Goal: Task Accomplishment & Management: Use online tool/utility

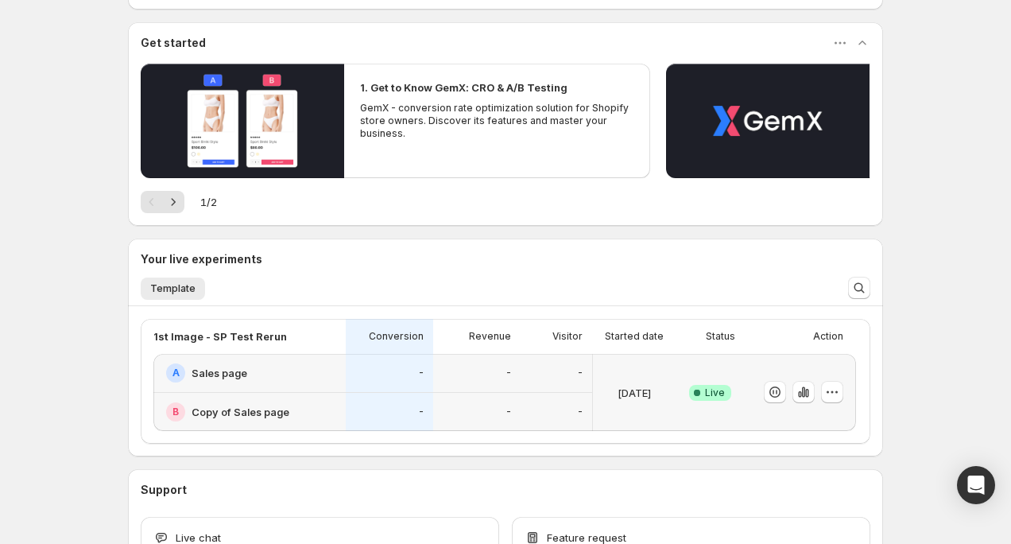
scroll to position [269, 0]
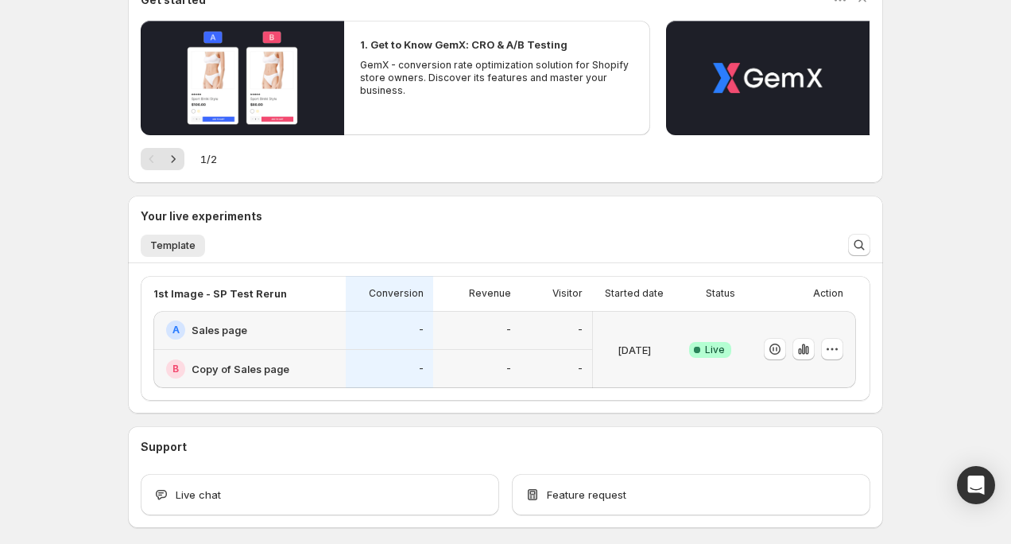
click at [309, 351] on div "B Copy of Sales page" at bounding box center [249, 369] width 192 height 38
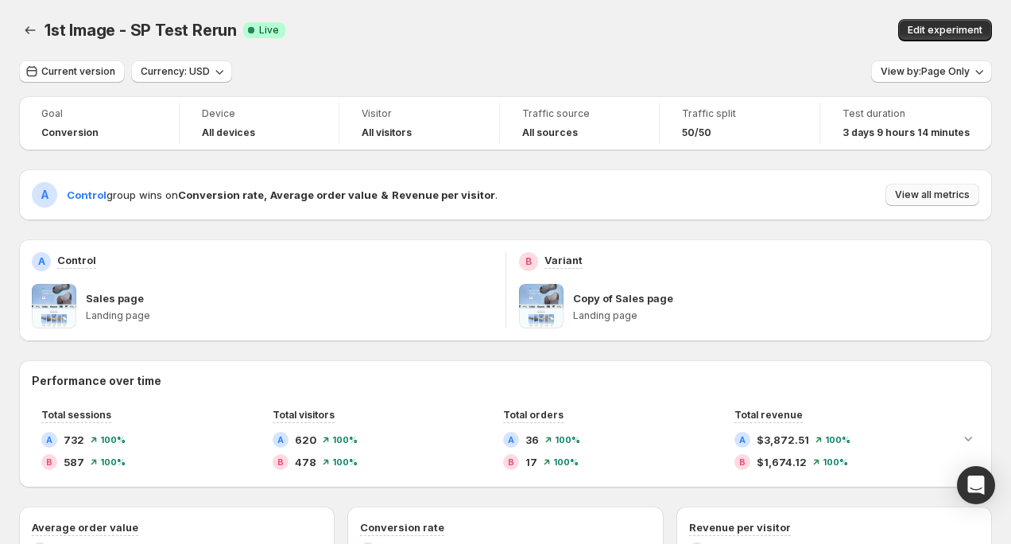
click at [913, 200] on span "View all metrics" at bounding box center [932, 194] width 75 height 13
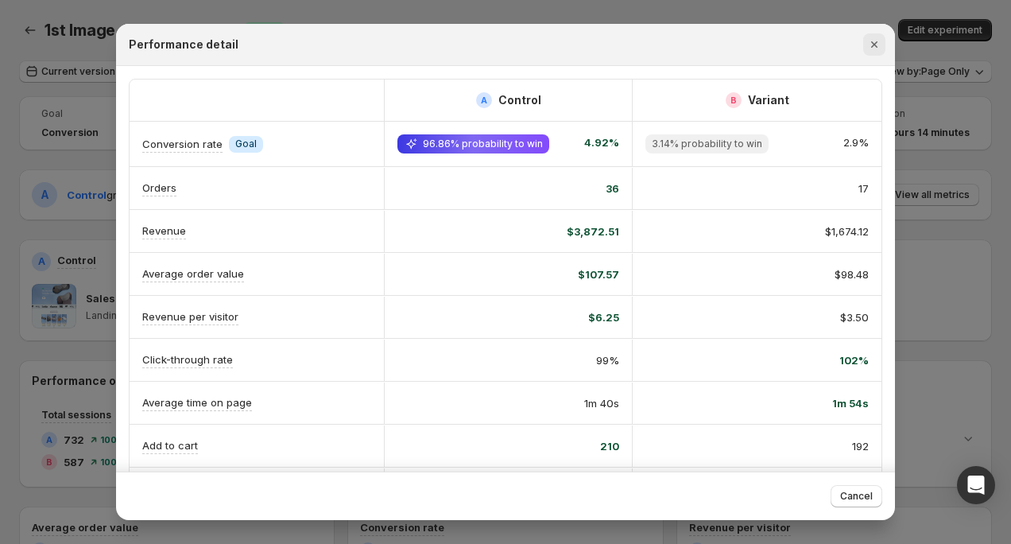
click at [868, 45] on icon "Close" at bounding box center [875, 45] width 16 height 16
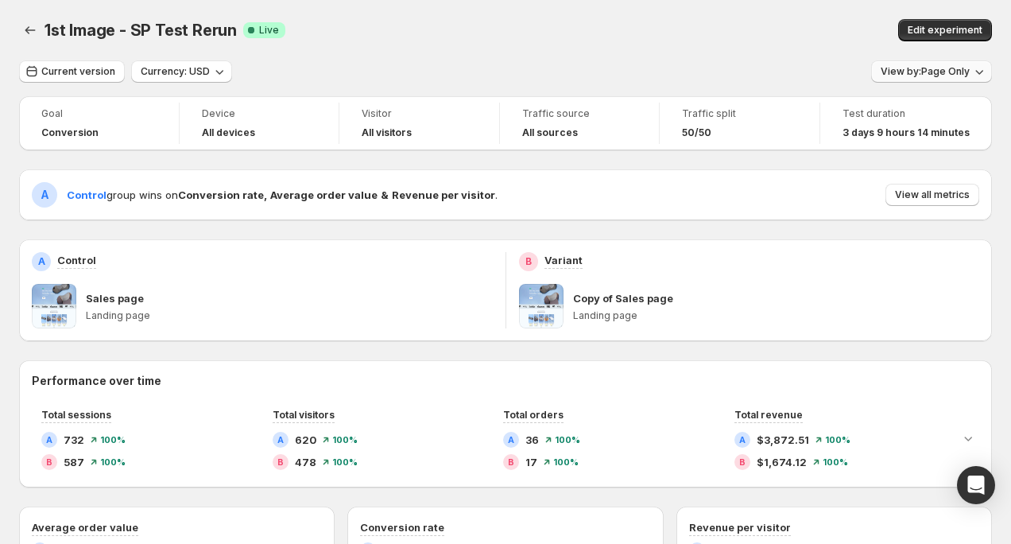
click at [917, 66] on span "View by: Page Only" at bounding box center [925, 71] width 89 height 13
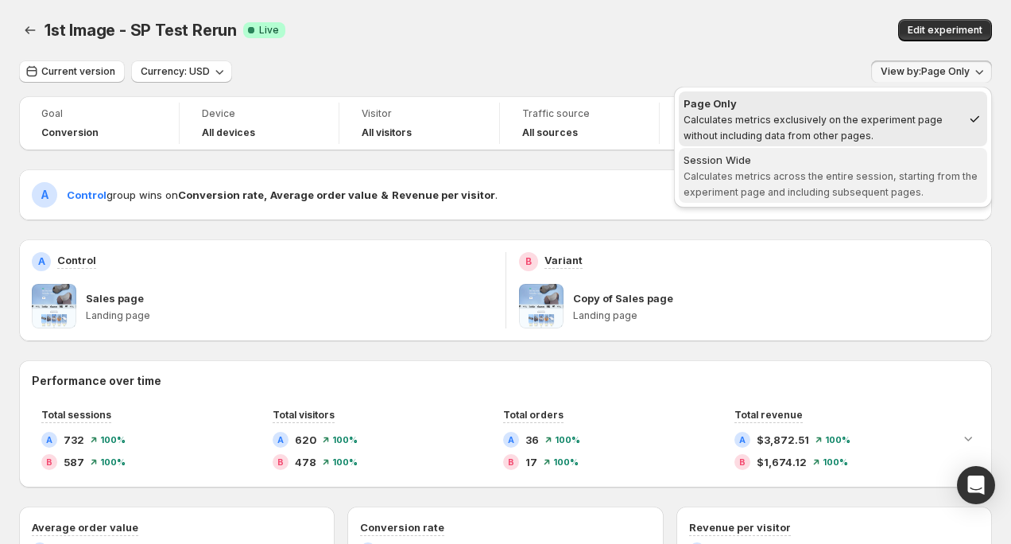
click at [847, 160] on div "Session Wide" at bounding box center [833, 160] width 299 height 16
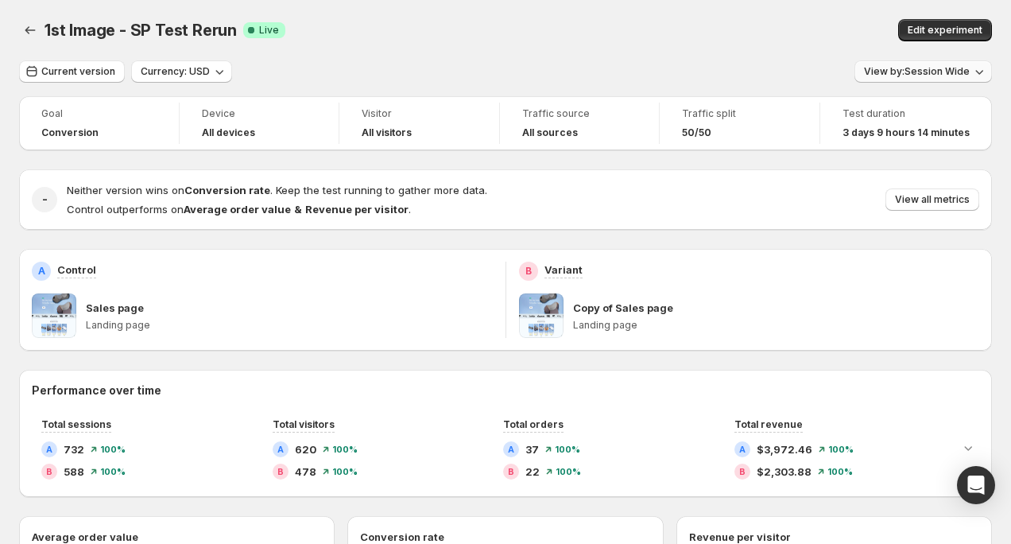
click at [899, 70] on span "View by: Session Wide" at bounding box center [917, 71] width 106 height 13
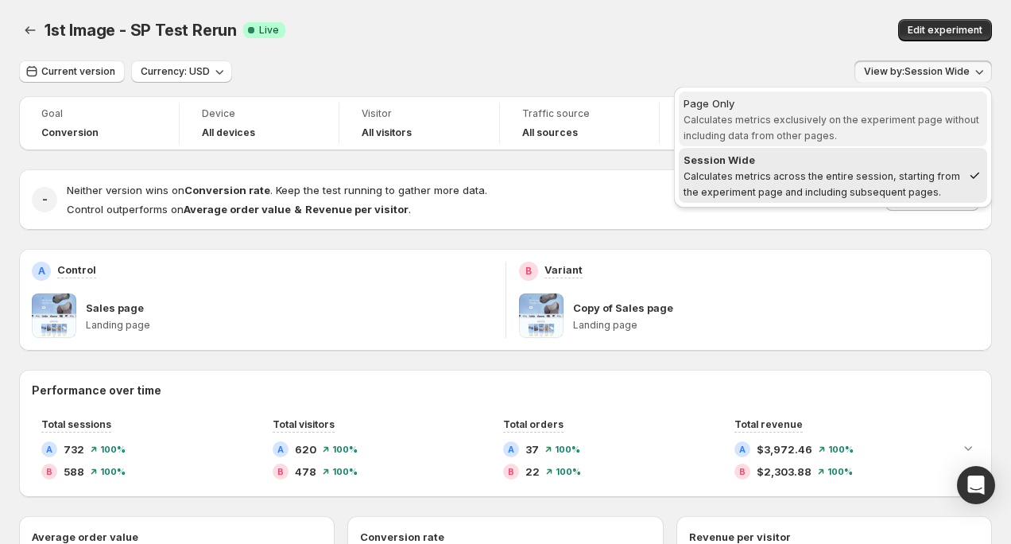
click at [801, 120] on span "Calculates metrics exclusively on the experiment page without including data fr…" at bounding box center [832, 128] width 296 height 28
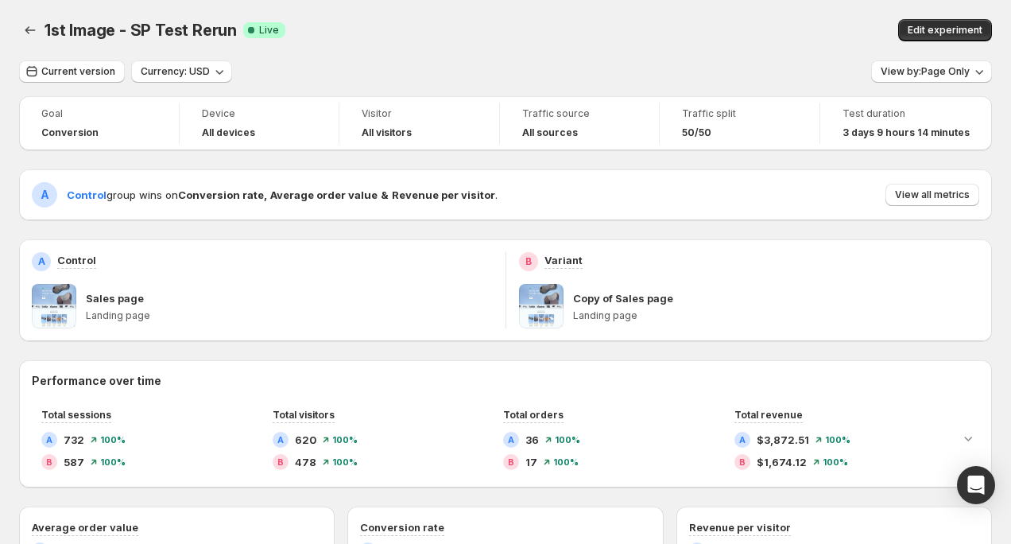
click at [562, 308] on span at bounding box center [541, 306] width 45 height 45
click at [33, 29] on icon "Back" at bounding box center [30, 30] width 16 height 16
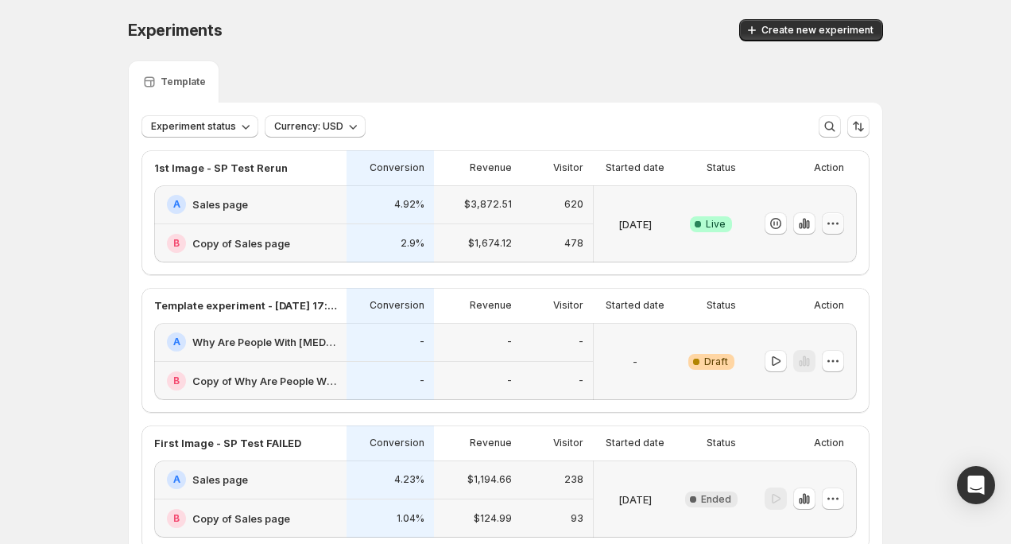
click at [839, 227] on icon "button" at bounding box center [833, 223] width 16 height 16
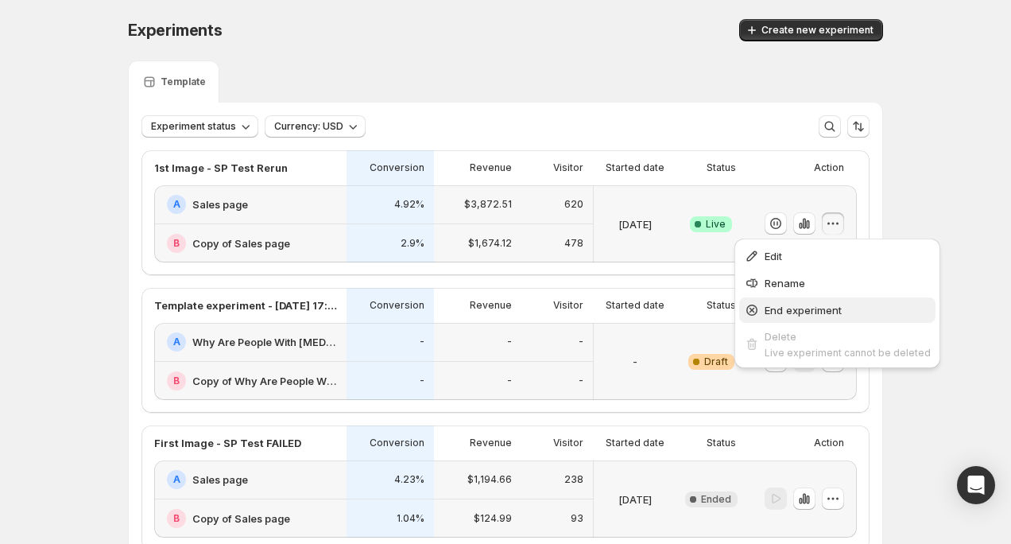
click at [800, 300] on button "End experiment" at bounding box center [837, 309] width 196 height 25
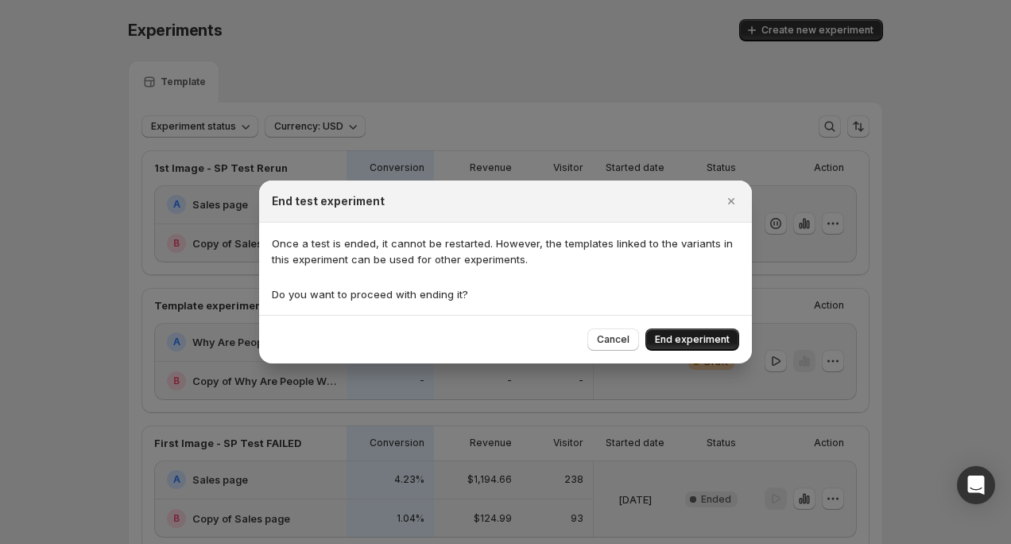
click at [691, 343] on span "End experiment" at bounding box center [692, 339] width 75 height 13
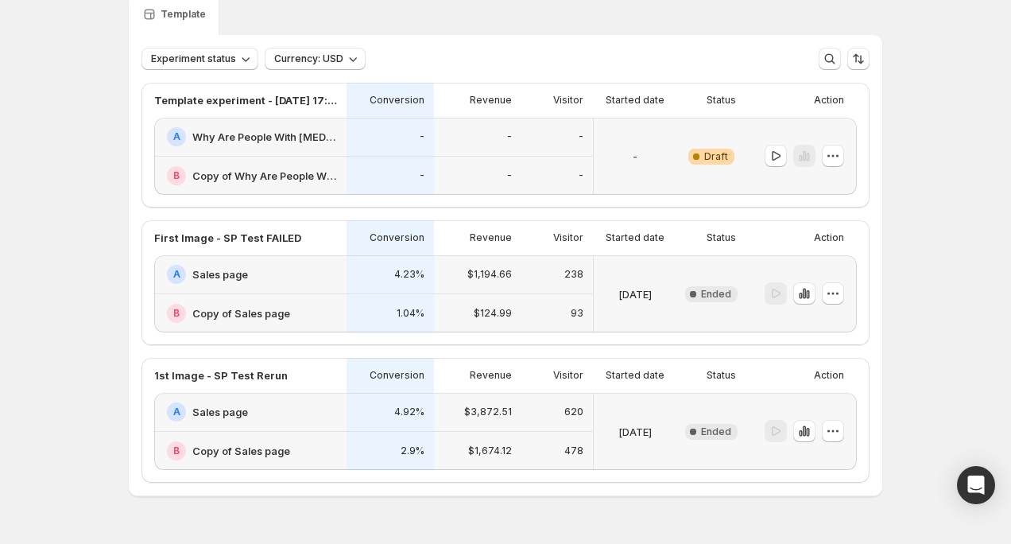
scroll to position [106, 0]
